Goal: Task Accomplishment & Management: Manage account settings

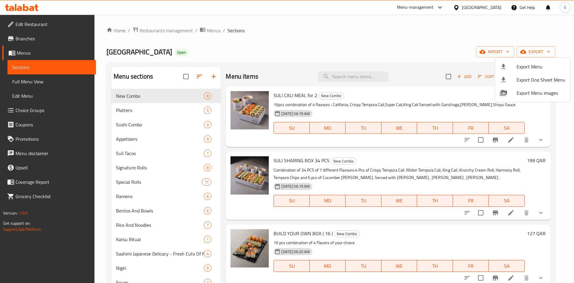
click at [230, 40] on div at bounding box center [287, 141] width 574 height 283
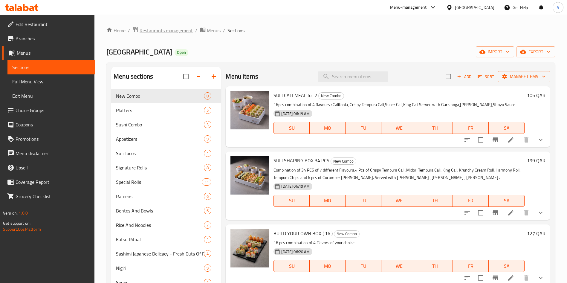
click at [165, 27] on span "Restaurants management" at bounding box center [166, 30] width 53 height 7
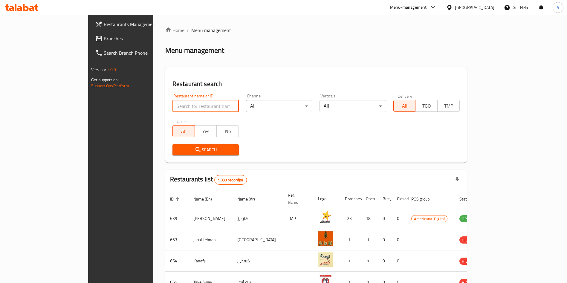
click at [177, 106] on input "search" at bounding box center [205, 106] width 66 height 12
type input "la p"
click button "Search" at bounding box center [205, 149] width 66 height 11
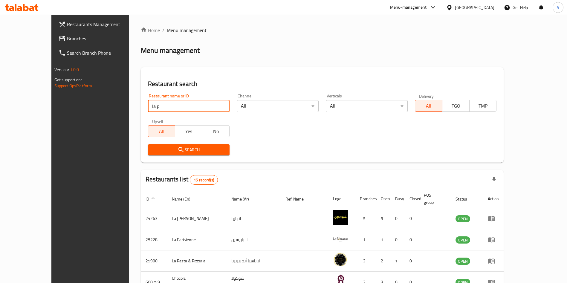
click at [319, 55] on div "Menu management" at bounding box center [322, 51] width 363 height 10
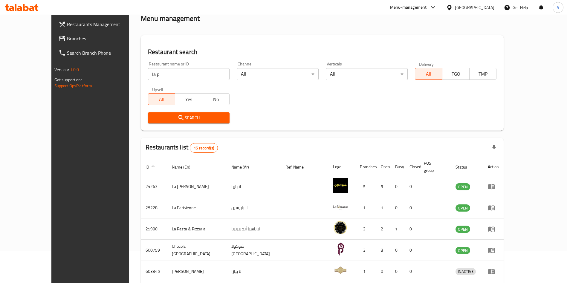
scroll to position [45, 0]
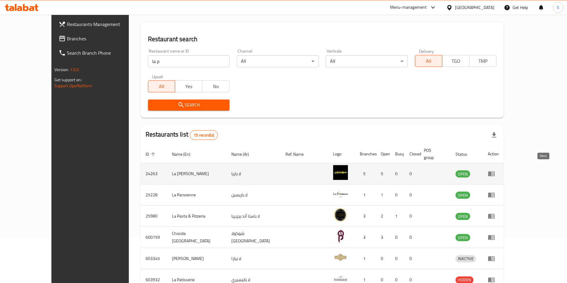
click at [495, 170] on icon "enhanced table" at bounding box center [491, 173] width 7 height 7
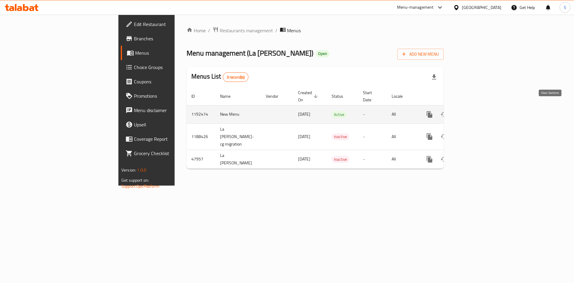
click at [480, 111] on link "enhanced table" at bounding box center [472, 114] width 14 height 14
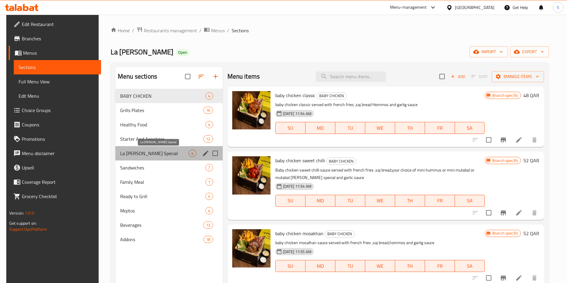
click at [152, 155] on span "La Parrilla Special" at bounding box center [154, 153] width 68 height 7
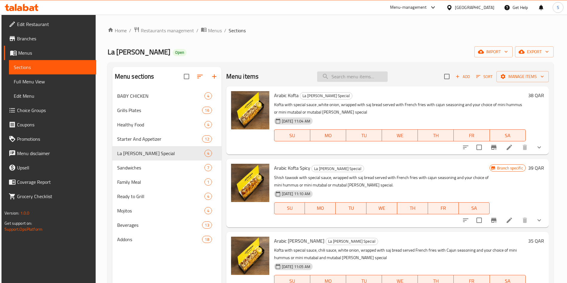
click at [369, 72] on input "search" at bounding box center [352, 76] width 71 height 10
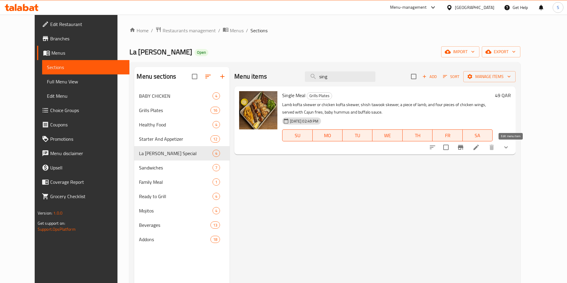
type input "sing"
click at [480, 148] on icon at bounding box center [476, 147] width 7 height 7
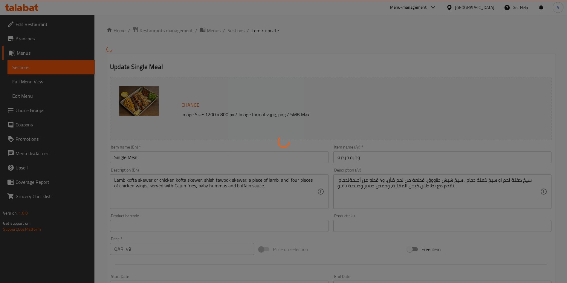
type input "اضافة مشروب:"
type input "0"
type input "3"
type input "اختيارك من"
type input "1"
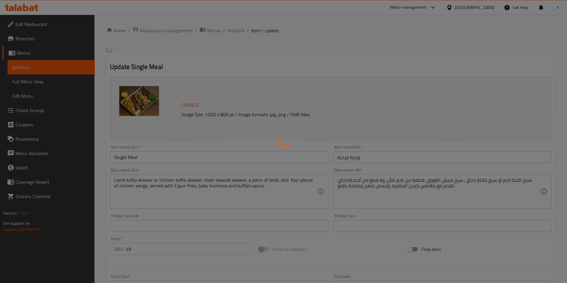
type input "1"
type input "اضافة ريش غنم:"
type input "0"
type input "1"
type input "اضافة شيش طاووق:"
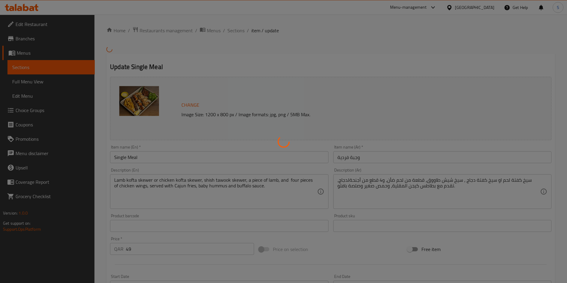
type input "0"
type input "1"
type input "اضافة كفتة:"
type input "0"
type input "1"
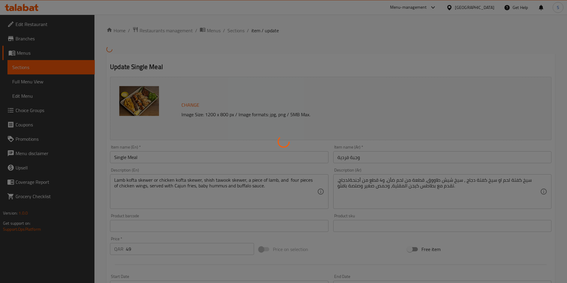
type input "الإضافات:"
type input "0"
type input "1"
type input "اضافة خبز صاج:"
type input "0"
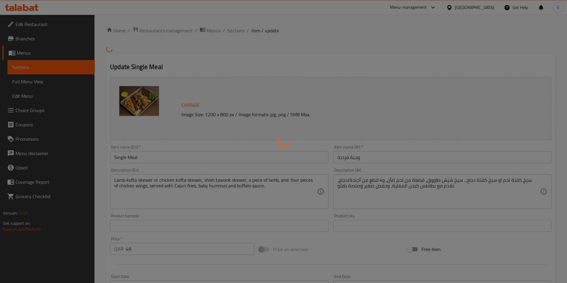
type input "1"
type input "إضافة موهيتو:"
type input "0"
type input "1"
type input "اختيارك للصنف جانبي:"
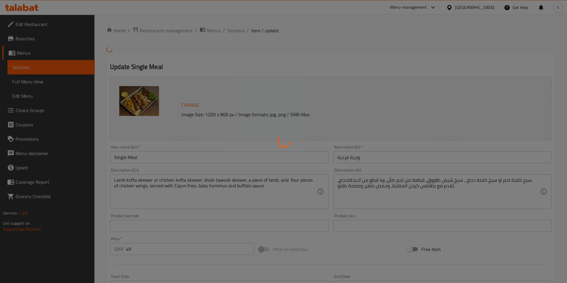
type input "1"
type input "اختيارك من الأرز:"
type input "0"
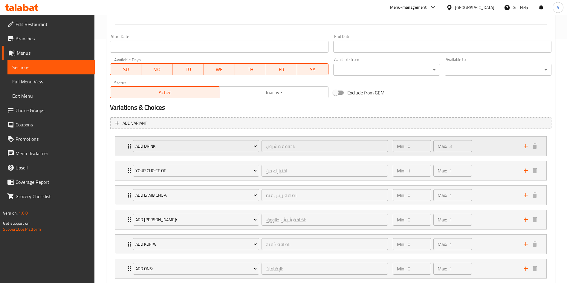
scroll to position [289, 0]
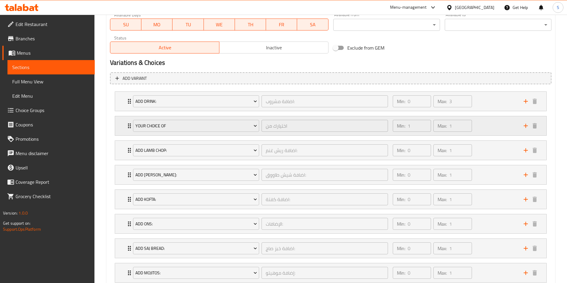
click at [496, 125] on div "Min: 1 ​ Max: 1 ​" at bounding box center [454, 125] width 131 height 19
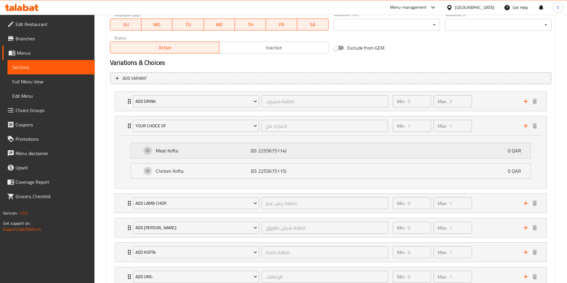
click at [397, 146] on div "Meat Kofta (ID: 2255675114) 0 QAR" at bounding box center [333, 150] width 382 height 15
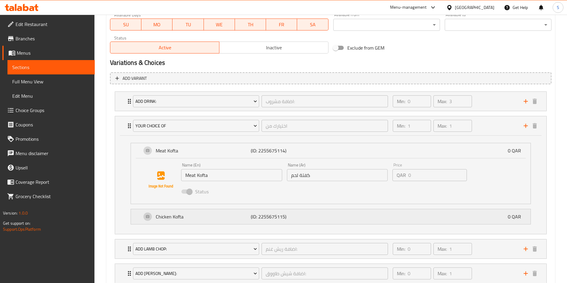
click at [304, 220] on div "Chicken Kofta (ID: 2255675115) 0 QAR" at bounding box center [333, 216] width 382 height 15
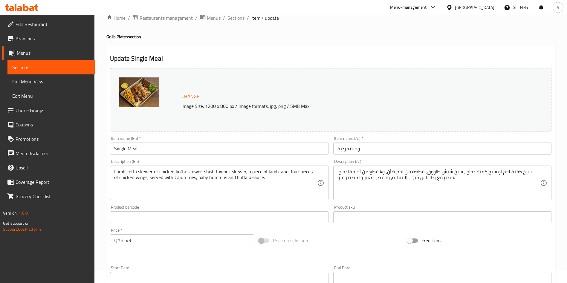
scroll to position [0, 0]
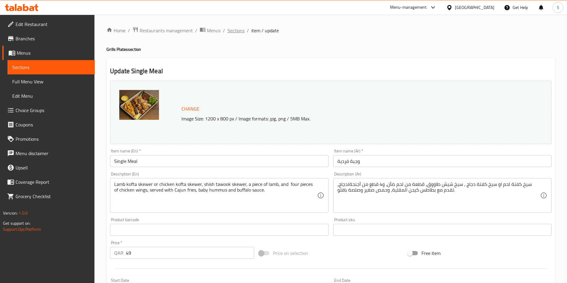
click at [240, 31] on span "Sections" at bounding box center [235, 30] width 17 height 7
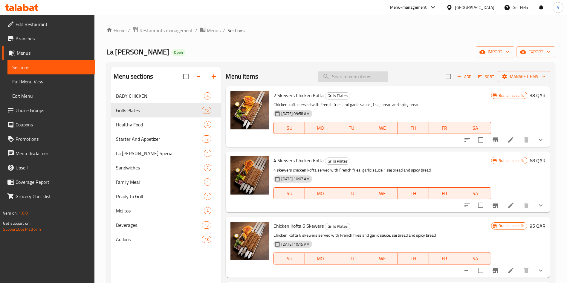
click at [343, 79] on input "search" at bounding box center [353, 76] width 71 height 10
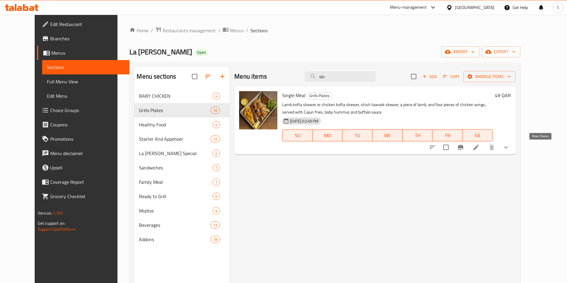
type input "sin"
click at [513, 150] on button "show more" at bounding box center [506, 147] width 14 height 14
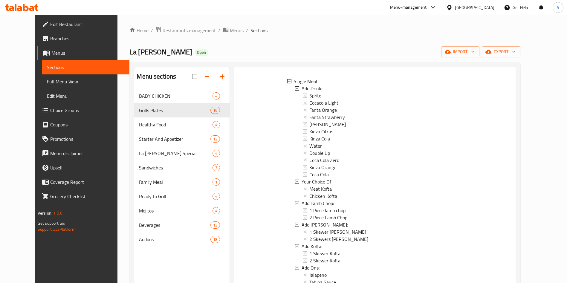
scroll to position [45, 0]
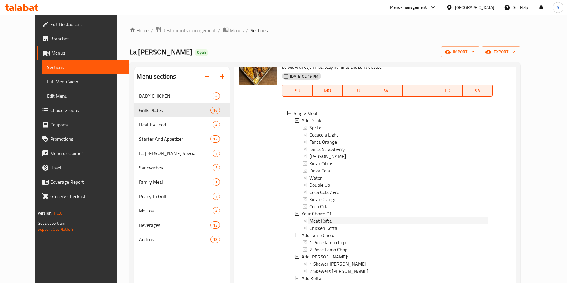
click at [331, 221] on div "Meat Kofta" at bounding box center [398, 220] width 178 height 7
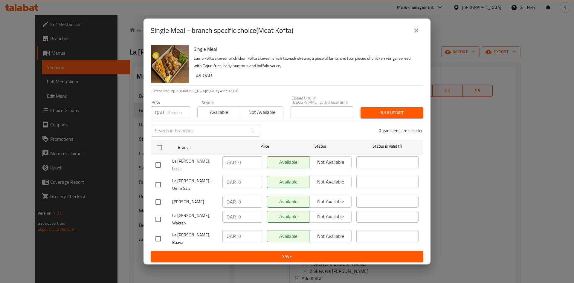
click at [418, 34] on icon "close" at bounding box center [415, 30] width 7 height 7
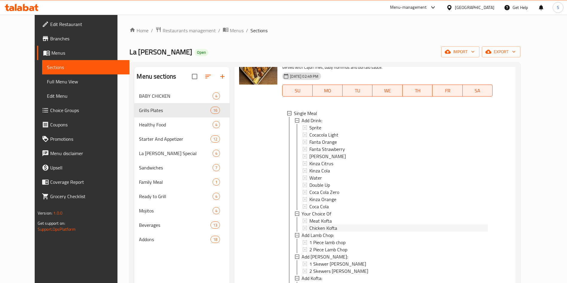
click at [316, 228] on span "Chicken Kofta" at bounding box center [323, 227] width 28 height 7
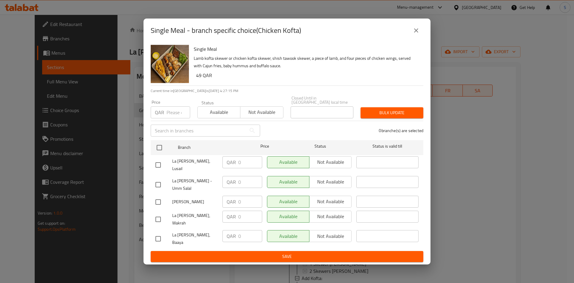
click at [414, 34] on icon "close" at bounding box center [415, 30] width 7 height 7
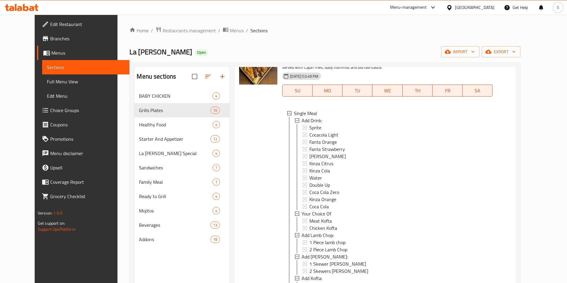
scroll to position [0, 0]
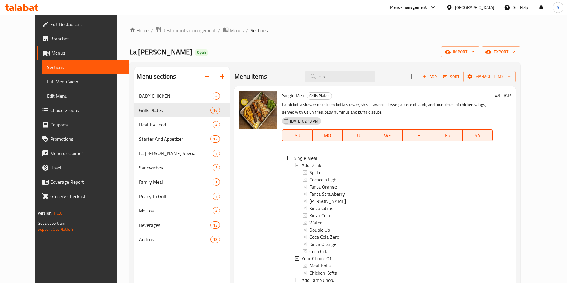
click at [169, 32] on span "Restaurants management" at bounding box center [189, 30] width 53 height 7
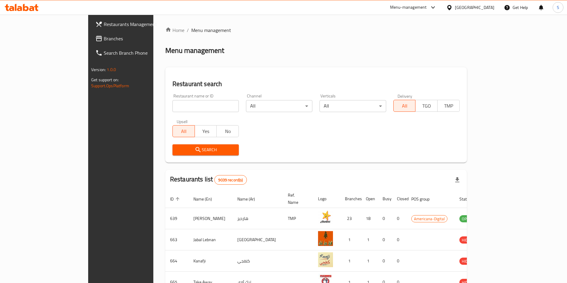
click at [172, 102] on input "search" at bounding box center [205, 106] width 66 height 12
type input "pizza h"
click button "Search" at bounding box center [205, 149] width 66 height 11
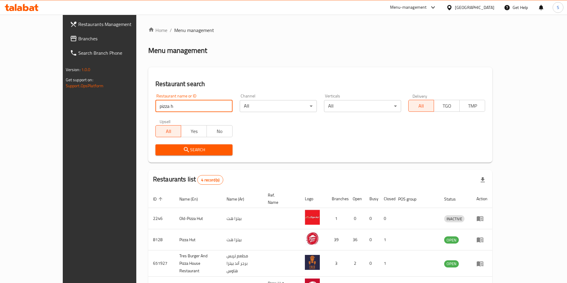
click at [351, 137] on div "Restaurant name or ID pizza h Restaurant name or ID Channel All ​ Verticals All…" at bounding box center [320, 124] width 337 height 69
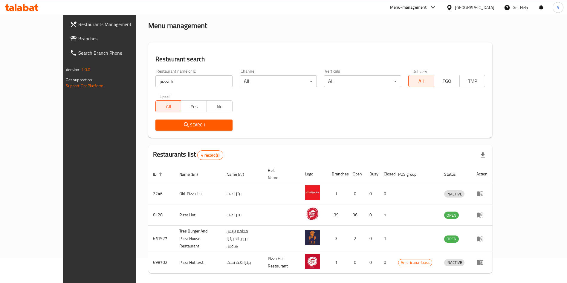
scroll to position [36, 0]
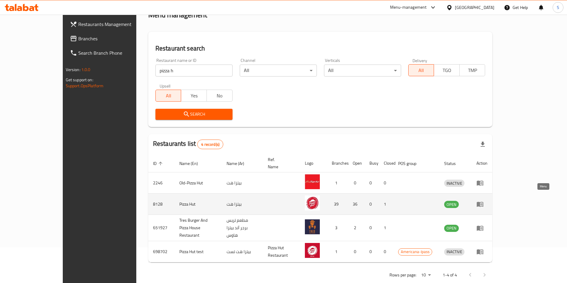
click at [483, 202] on icon "enhanced table" at bounding box center [480, 204] width 7 height 5
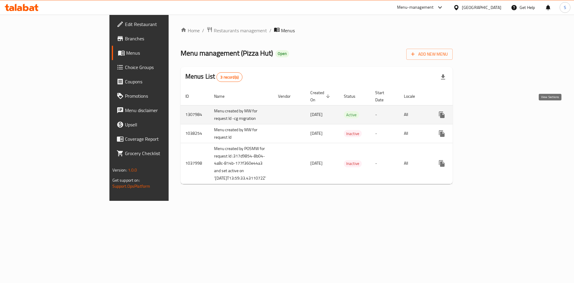
click at [488, 111] on icon "enhanced table" at bounding box center [484, 114] width 7 height 7
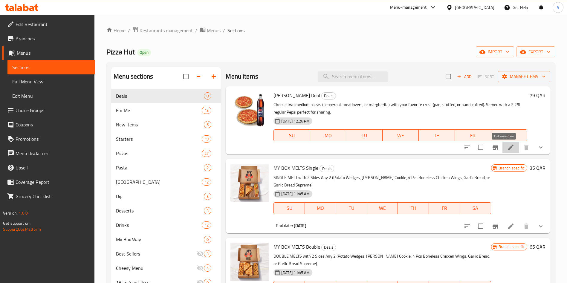
click at [507, 151] on icon at bounding box center [510, 147] width 7 height 7
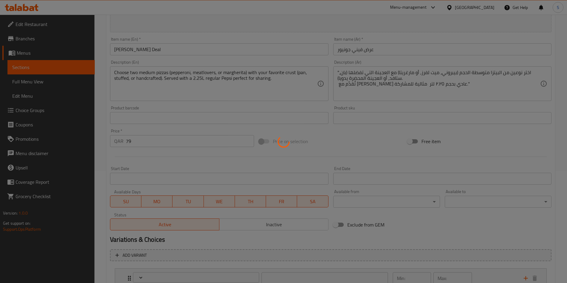
scroll to position [182, 0]
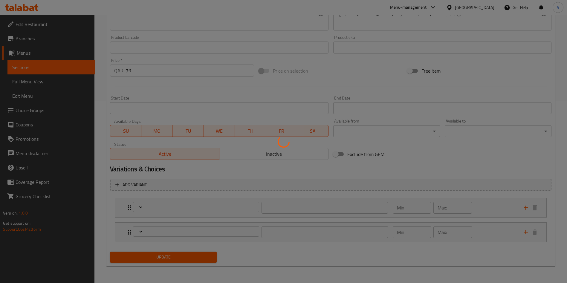
type input "اختر أي 1"
type input "1"
type input "اختر أي 2"
type input "1"
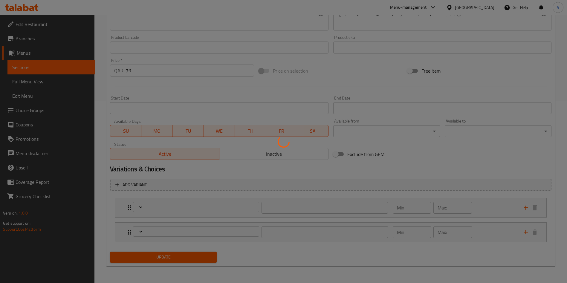
type input "1"
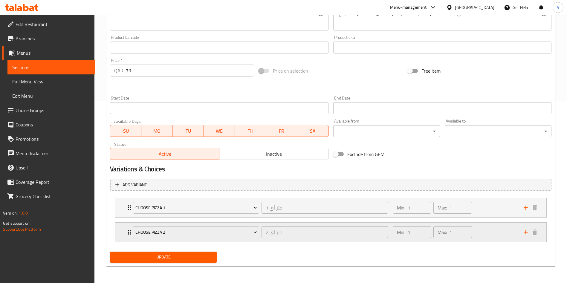
click at [488, 235] on div "Min: 1 ​ Max: 1 ​" at bounding box center [454, 232] width 131 height 19
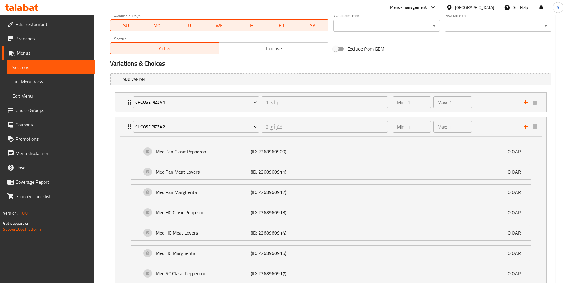
scroll to position [333, 0]
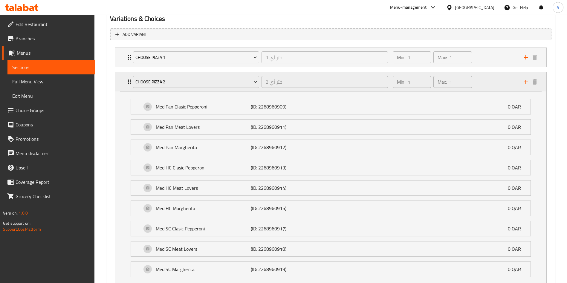
click at [496, 78] on div "Min: 1 ​ Max: 1 ​" at bounding box center [454, 81] width 131 height 19
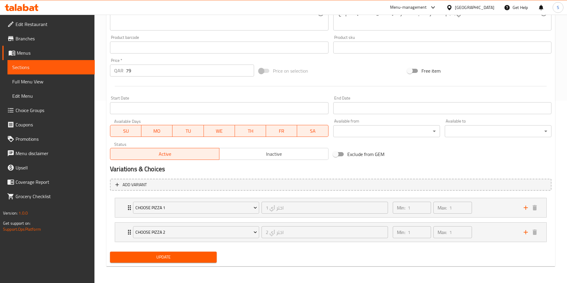
scroll to position [48, 0]
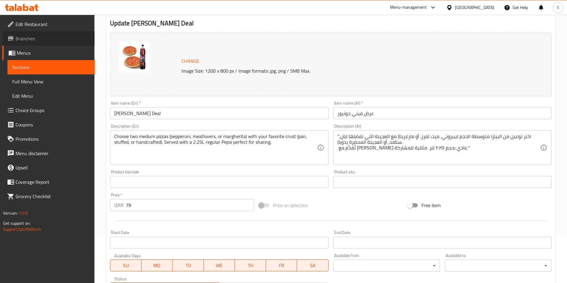
click at [36, 39] on span "Branches" at bounding box center [53, 38] width 74 height 7
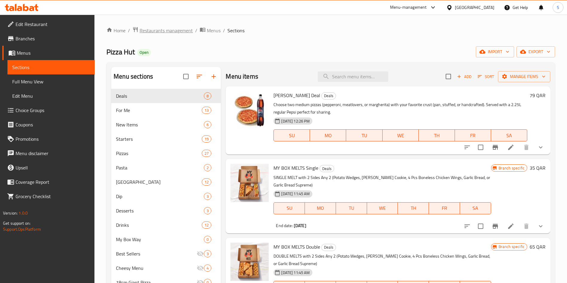
click at [181, 32] on span "Restaurants management" at bounding box center [166, 30] width 53 height 7
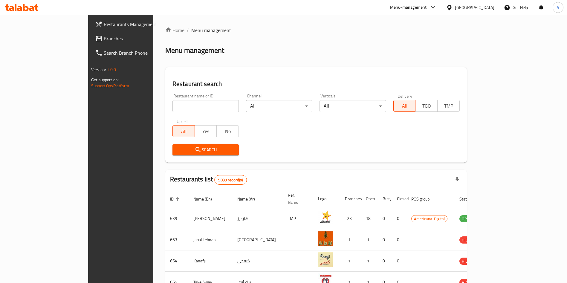
click at [427, 7] on div "Menu-management" at bounding box center [408, 7] width 37 height 7
click at [403, 65] on div "Restaurant-Management" at bounding box center [404, 66] width 47 height 7
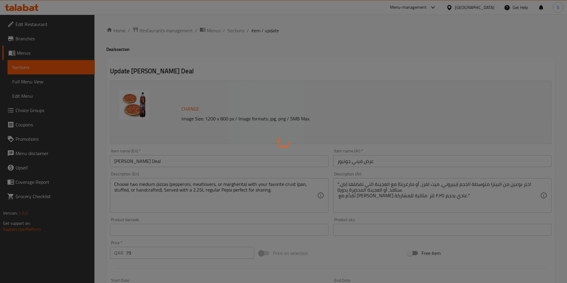
type input "اختر أي 1"
type input "1"
type input "اختر أي 2"
type input "1"
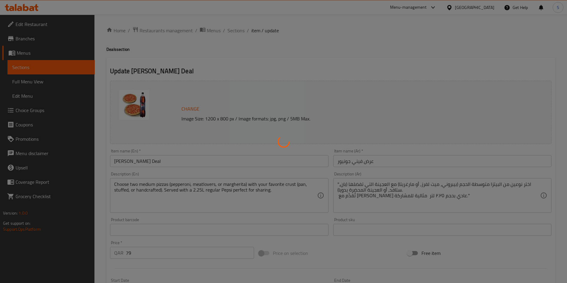
type input "1"
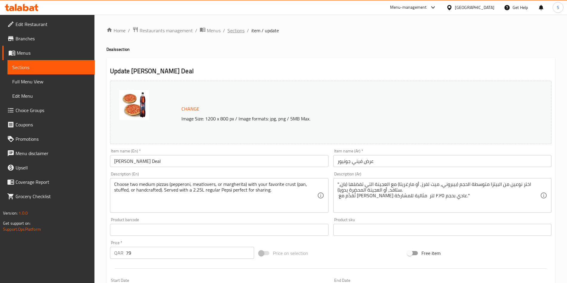
click at [239, 28] on span "Sections" at bounding box center [235, 30] width 17 height 7
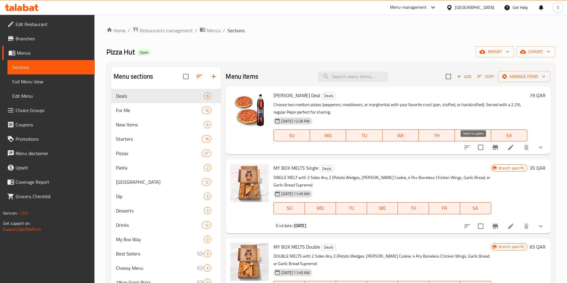
click at [476, 148] on input "checkbox" at bounding box center [480, 147] width 13 height 13
checkbox input "true"
click at [523, 73] on span "Manage items" at bounding box center [524, 76] width 43 height 7
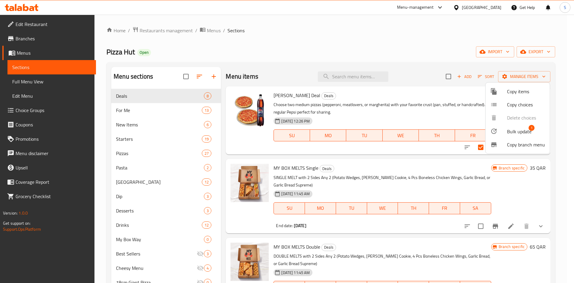
click at [515, 91] on span "Copy items" at bounding box center [526, 91] width 38 height 7
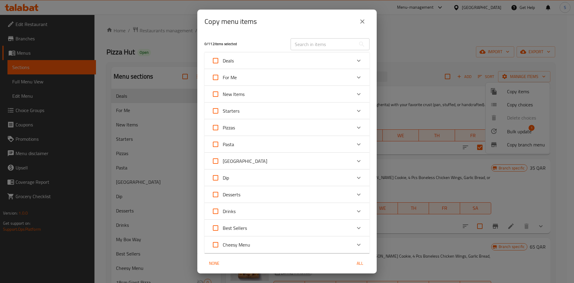
drag, startPoint x: 358, startPoint y: 56, endPoint x: 358, endPoint y: 59, distance: 3.0
click at [358, 56] on div "Deals" at bounding box center [286, 60] width 165 height 17
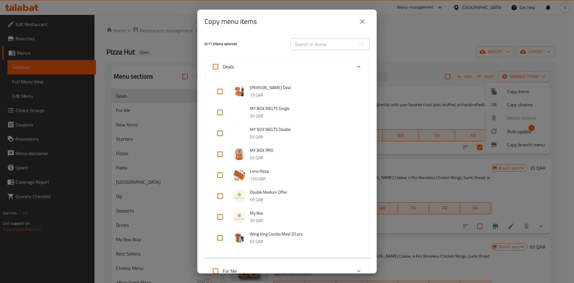
click at [222, 92] on input "checkbox" at bounding box center [220, 91] width 14 height 14
checkbox input "true"
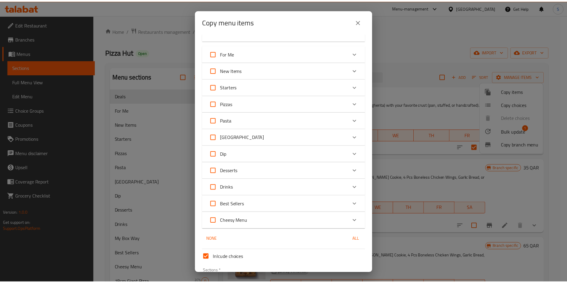
scroll to position [259, 0]
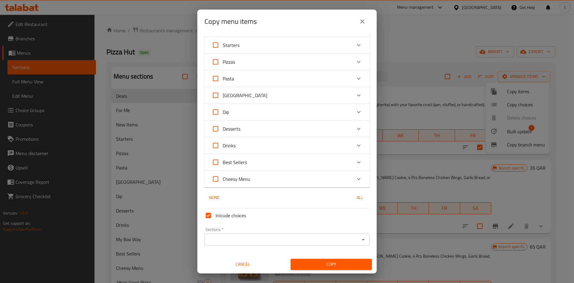
click at [213, 216] on input "Inlcude choices" at bounding box center [208, 215] width 14 height 14
checkbox input "false"
click at [311, 265] on span "Copy" at bounding box center [331, 264] width 72 height 7
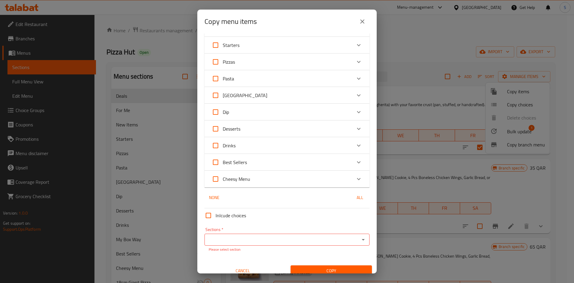
click at [323, 238] on input "Sections   *" at bounding box center [282, 240] width 152 height 8
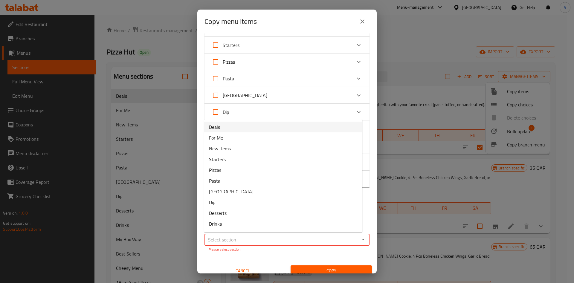
click at [259, 120] on ul "Deals For Me New Items Starters Pizzas Pasta Wing Street Dip Desserts Drinks My…" at bounding box center [283, 175] width 158 height 113
click at [262, 129] on li "Deals" at bounding box center [283, 127] width 158 height 11
type input "Deals"
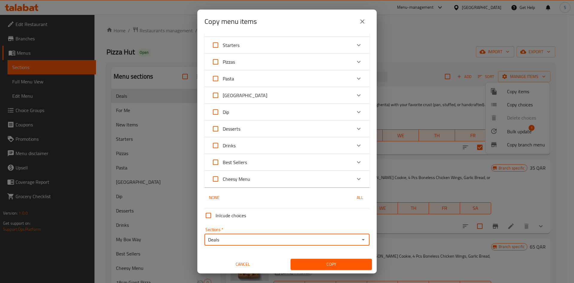
drag, startPoint x: 314, startPoint y: 268, endPoint x: 322, endPoint y: 267, distance: 8.2
click at [314, 268] on span "Copy" at bounding box center [331, 264] width 72 height 7
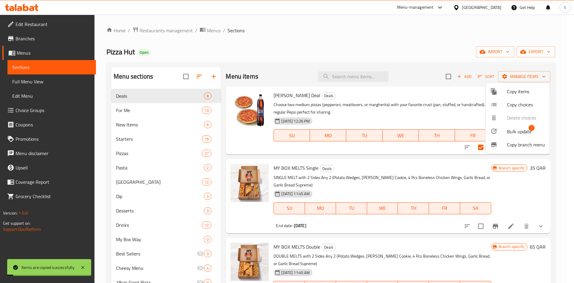
click at [399, 45] on div at bounding box center [287, 141] width 574 height 283
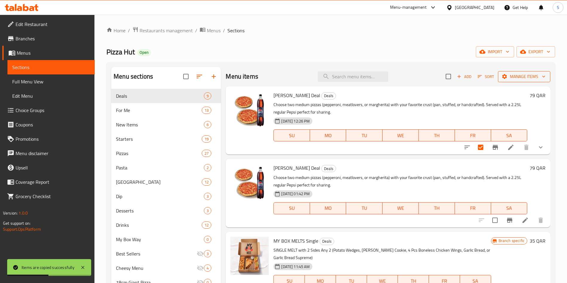
click at [533, 77] on span "Manage items" at bounding box center [524, 76] width 43 height 7
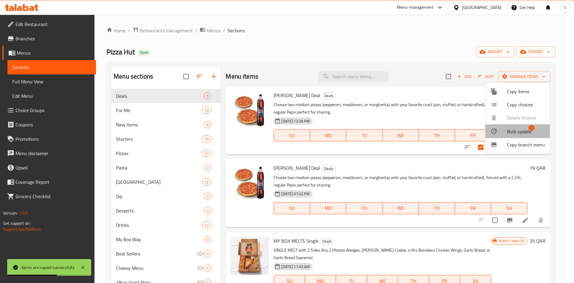
click at [519, 131] on span "Bulk update" at bounding box center [519, 131] width 25 height 7
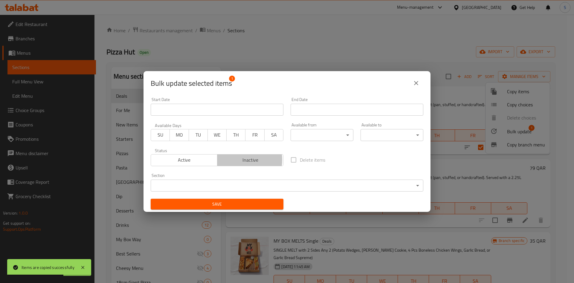
click at [232, 160] on span "Inactive" at bounding box center [251, 160] width 62 height 9
click at [218, 205] on span "Save" at bounding box center [216, 204] width 123 height 7
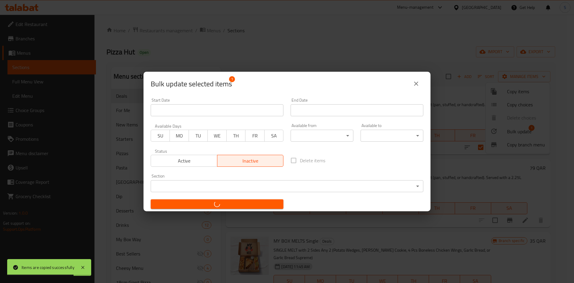
checkbox input "false"
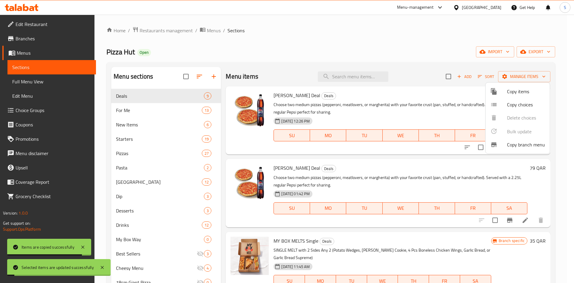
click at [394, 41] on div at bounding box center [287, 141] width 574 height 283
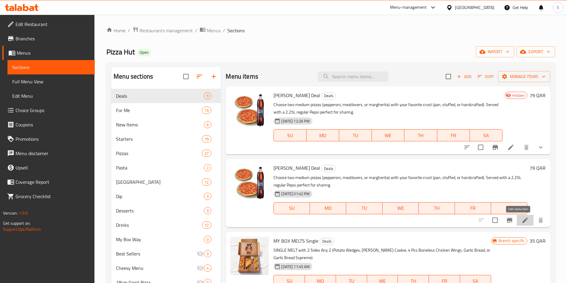
click at [522, 218] on icon at bounding box center [525, 220] width 7 height 7
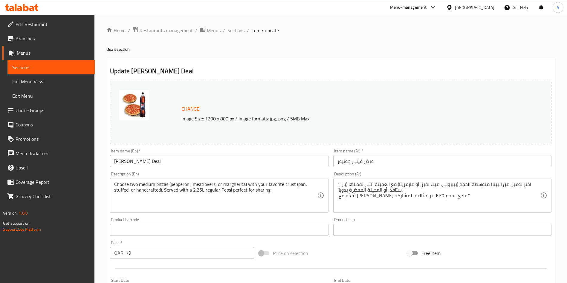
click at [46, 109] on span "Choice Groups" at bounding box center [53, 110] width 74 height 7
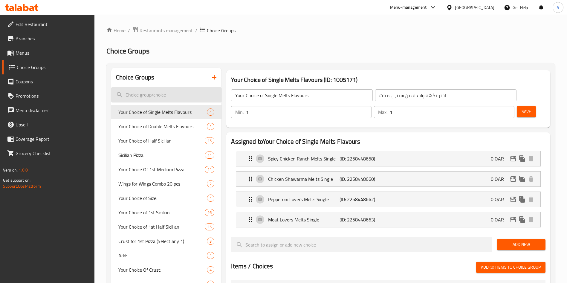
click at [161, 94] on input "search" at bounding box center [166, 94] width 110 height 15
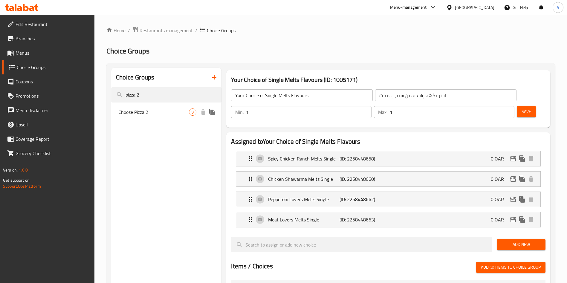
type input "pizza 2"
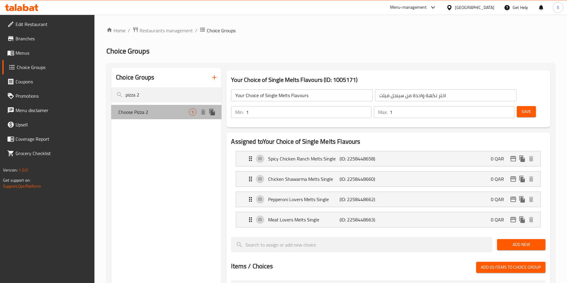
click at [153, 110] on span "Choose Pizza 2" at bounding box center [153, 111] width 71 height 7
type input "Choose Pizza 2"
type input "اختر أي 2"
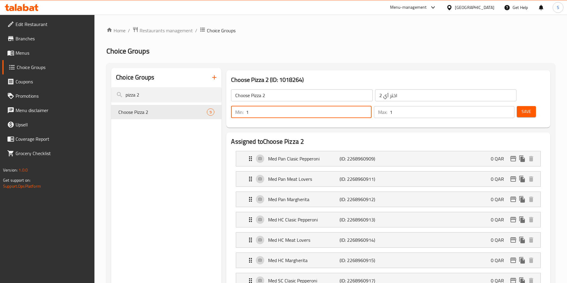
drag, startPoint x: 463, startPoint y: 98, endPoint x: 455, endPoint y: 97, distance: 8.4
click at [372, 106] on div "Min: 1 ​" at bounding box center [301, 112] width 140 height 12
type input "2"
drag, startPoint x: 494, startPoint y: 96, endPoint x: 486, endPoint y: 96, distance: 7.5
click at [487, 106] on div "Max: 1 ​" at bounding box center [444, 112] width 140 height 12
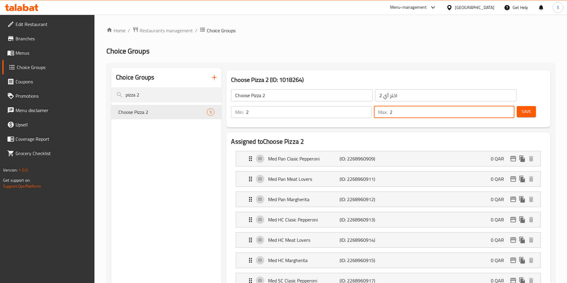
type input "2"
click at [366, 78] on h3 "Choose Pizza 2 (ID: 1018264)" at bounding box center [388, 80] width 314 height 10
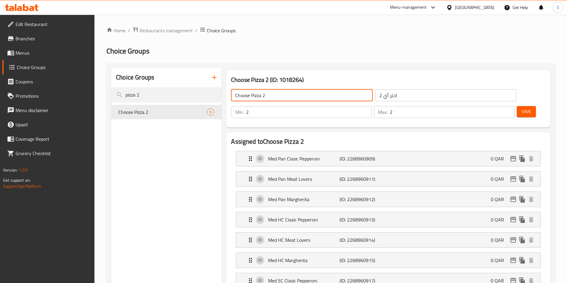
click at [265, 97] on input "Choose Pizza 2" at bounding box center [301, 95] width 141 height 12
click at [251, 97] on input "Choose Pizza" at bounding box center [301, 95] width 141 height 12
paste input "2"
type input "Choose 2 Pizza"
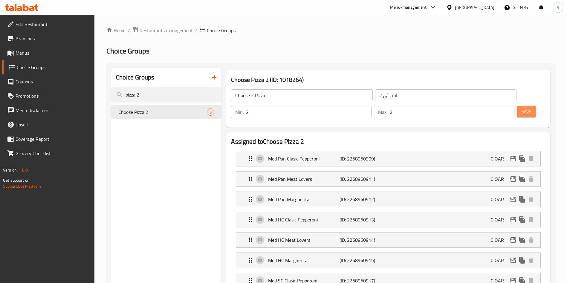
click at [522, 108] on span "Save" at bounding box center [527, 111] width 10 height 7
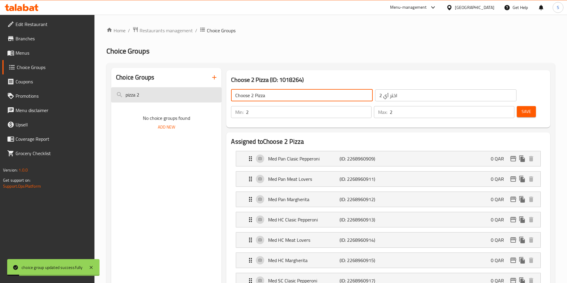
drag, startPoint x: 272, startPoint y: 95, endPoint x: 205, endPoint y: 92, distance: 67.0
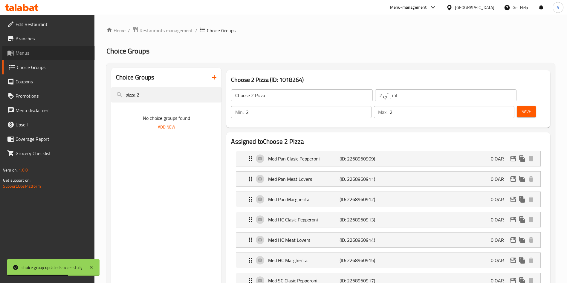
click at [34, 53] on span "Menus" at bounding box center [53, 52] width 74 height 7
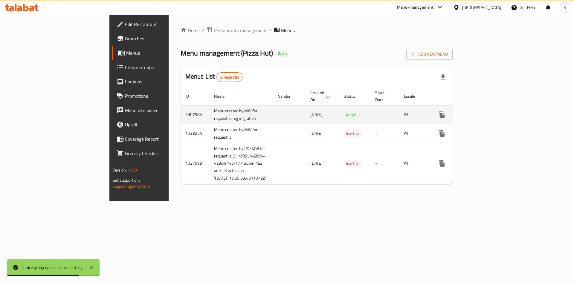
click at [488, 112] on icon "enhanced table" at bounding box center [484, 114] width 7 height 7
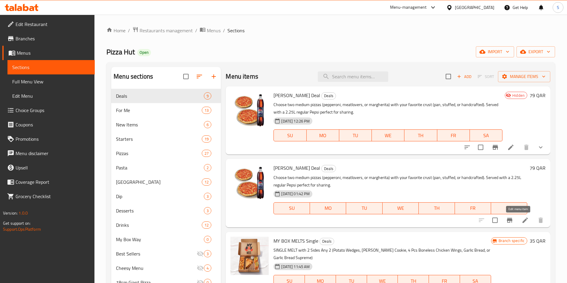
click at [522, 222] on icon at bounding box center [524, 220] width 5 height 5
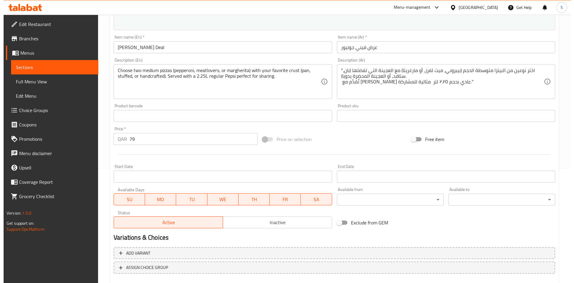
scroll to position [148, 0]
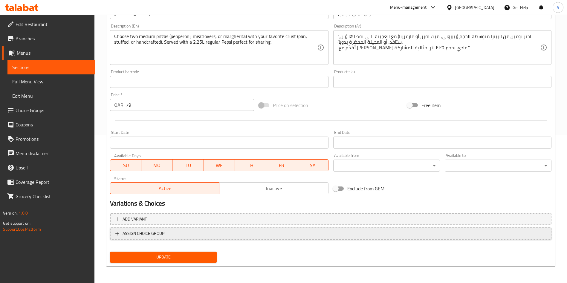
click at [188, 234] on span "ASSIGN CHOICE GROUP" at bounding box center [330, 233] width 431 height 7
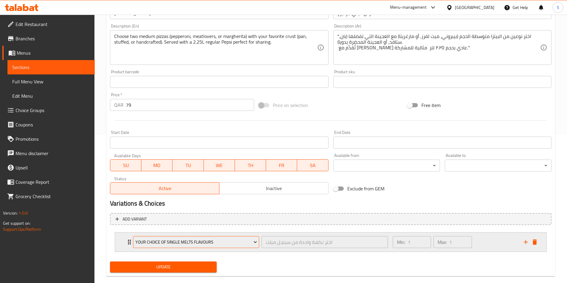
click at [216, 242] on span "Your Choice of Single Melts Flavours" at bounding box center [196, 242] width 122 height 7
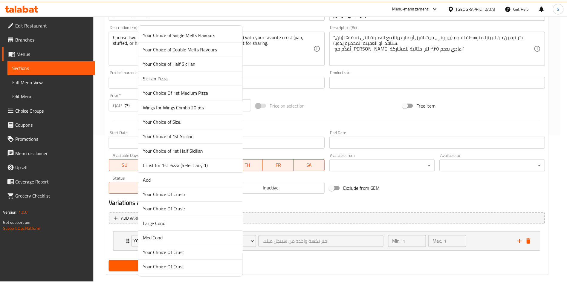
scroll to position [337, 0]
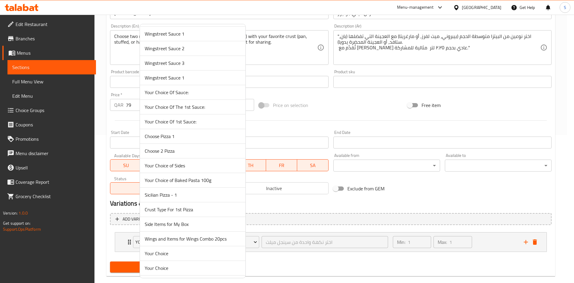
click at [197, 150] on span "Choose 2 Pizza" at bounding box center [193, 150] width 96 height 7
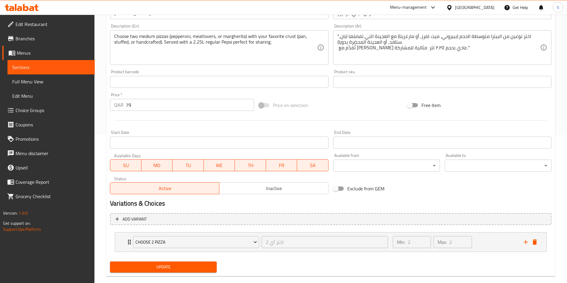
click at [194, 260] on div "Update" at bounding box center [163, 267] width 111 height 16
click at [195, 263] on span "Update" at bounding box center [163, 266] width 97 height 7
click at [492, 241] on div "Min: 2 ​ Max: 2 ​" at bounding box center [454, 242] width 131 height 19
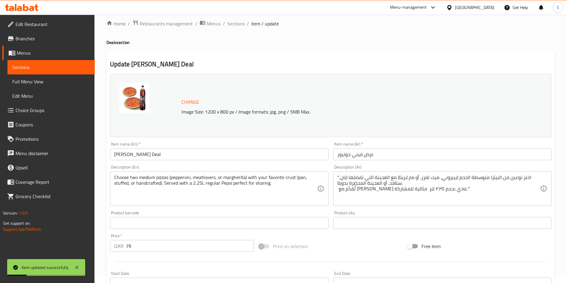
scroll to position [0, 0]
